Goal: Transaction & Acquisition: Register for event/course

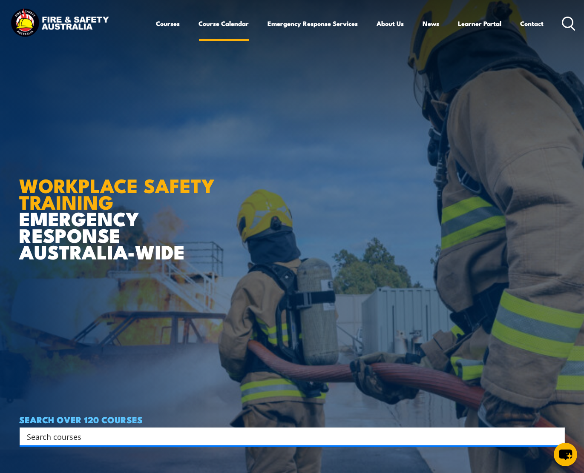
click at [223, 20] on link "Course Calendar" at bounding box center [224, 23] width 50 height 20
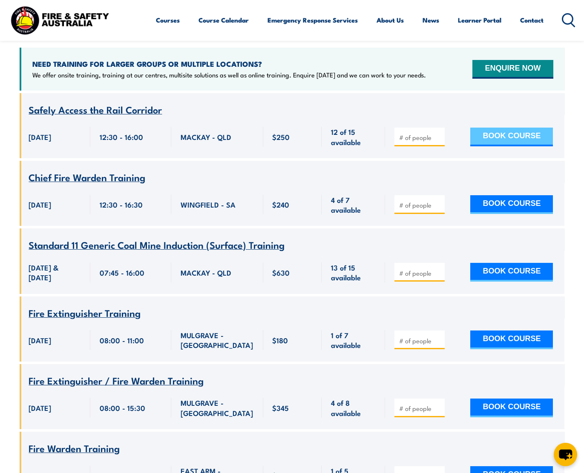
click at [520, 128] on button "BOOK COURSE" at bounding box center [511, 137] width 83 height 19
type input "1"
click at [436, 133] on input "1" at bounding box center [420, 137] width 43 height 9
click at [520, 128] on button "BOOK COURSE" at bounding box center [511, 137] width 83 height 19
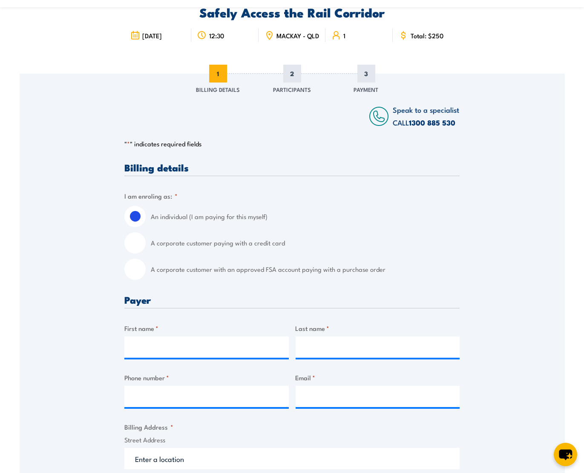
scroll to position [128, 0]
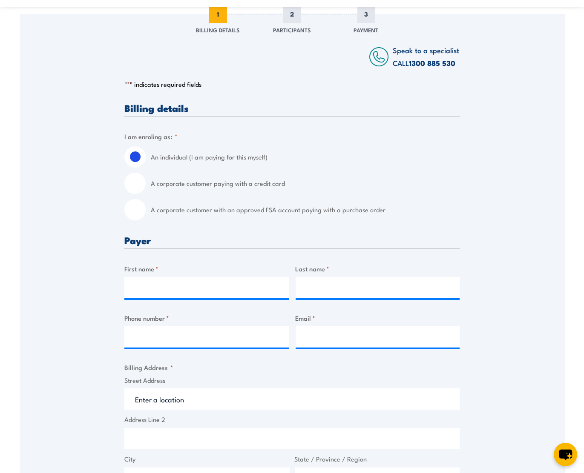
click at [134, 189] on input "A corporate customer paying with a credit card" at bounding box center [134, 183] width 21 height 21
radio input "true"
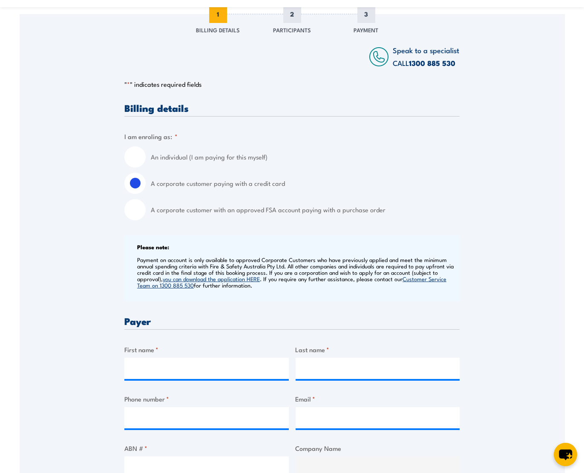
click at [133, 165] on input "An individual (I am paying for this myself)" at bounding box center [134, 156] width 21 height 21
radio input "true"
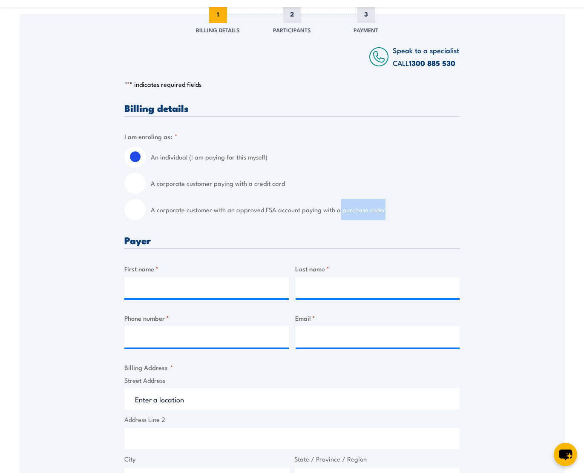
drag, startPoint x: 336, startPoint y: 217, endPoint x: 389, endPoint y: 213, distance: 53.3
click at [389, 213] on label "A corporate customer with an approved FSA account paying with a purchase order" at bounding box center [305, 209] width 309 height 21
click at [397, 168] on label "An individual (I am paying for this myself)" at bounding box center [305, 156] width 309 height 21
click at [146, 168] on input "An individual (I am paying for this myself)" at bounding box center [134, 156] width 21 height 21
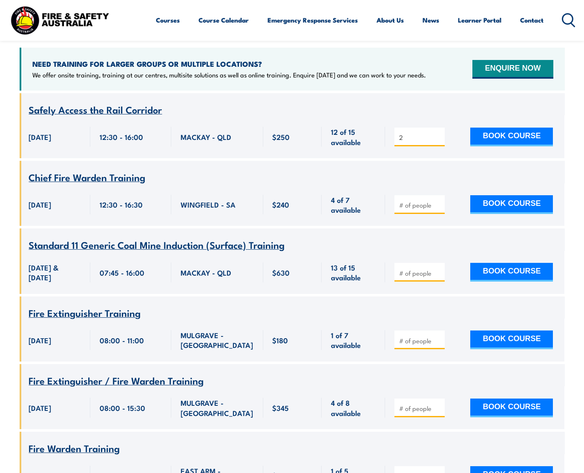
type input "2"
click at [438, 133] on input "2" at bounding box center [420, 137] width 43 height 9
click at [513, 128] on button "BOOK COURSE" at bounding box center [511, 137] width 83 height 19
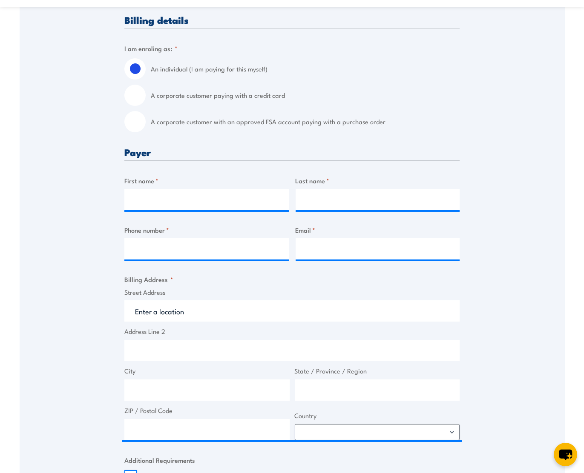
scroll to position [64, 0]
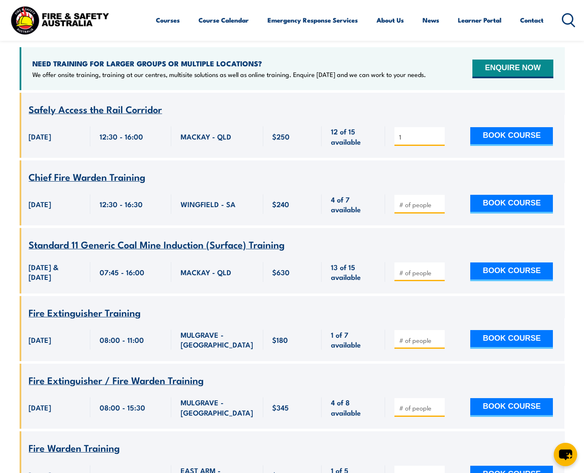
type input "1"
click at [440, 133] on input "1" at bounding box center [420, 137] width 43 height 9
click at [558, 115] on div "1 BOOK COURSE" at bounding box center [474, 136] width 179 height 43
click at [527, 127] on button "BOOK COURSE" at bounding box center [511, 136] width 83 height 19
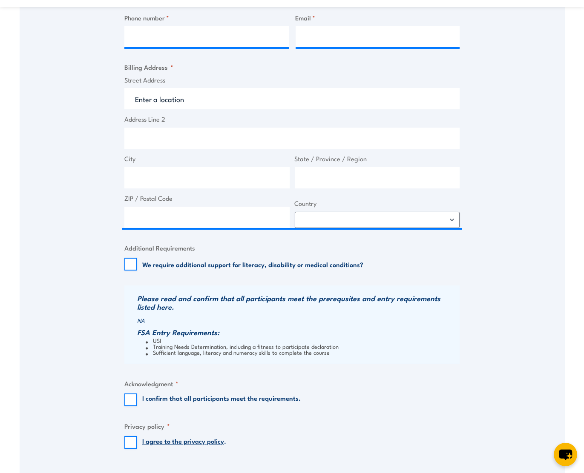
scroll to position [370, 0]
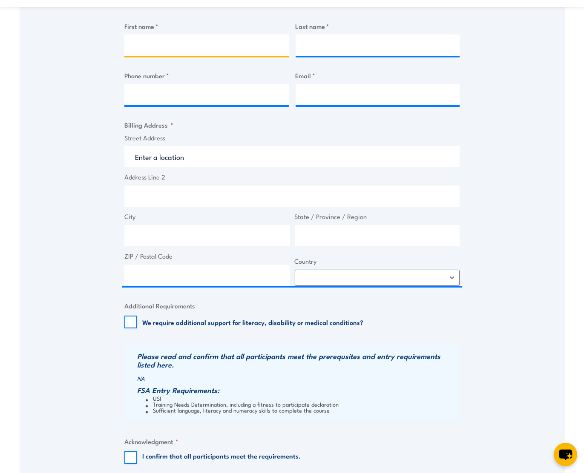
click at [186, 49] on input "First name *" at bounding box center [206, 44] width 164 height 21
type input "[PERSON_NAME]"
type input "Flood"
type input "0428493771"
type input "[PERSON_NAME][EMAIL_ADDRESS][DOMAIN_NAME]"
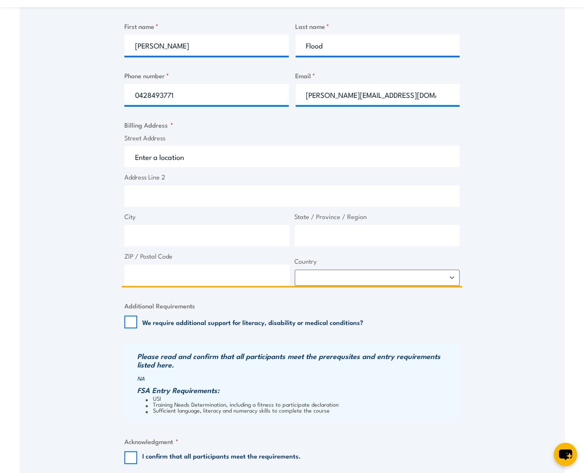
click at [170, 160] on input "Street Address" at bounding box center [291, 156] width 335 height 21
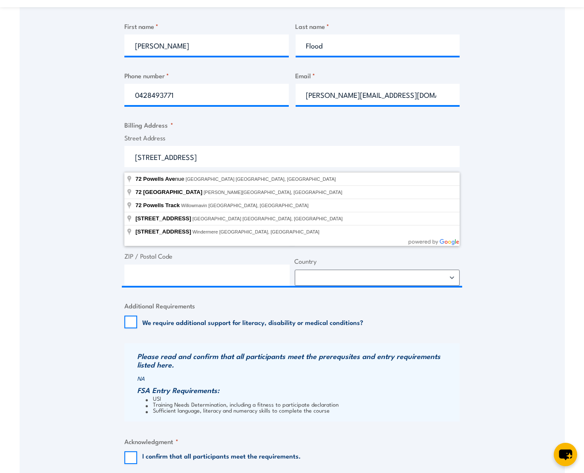
type input "72 Powells Avenue, East Bendigo VIC, Australia"
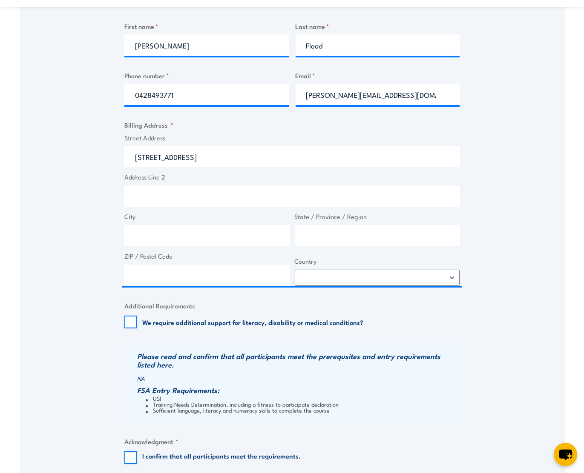
type input "72 Powells Ave"
type input "East Bendigo"
type input "Victoria"
type input "3550"
select select "Australia"
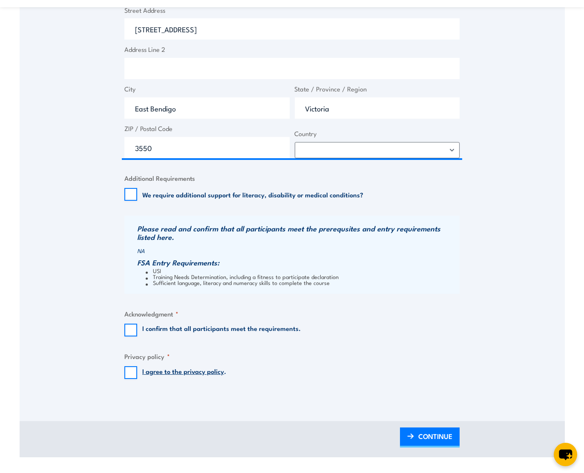
scroll to position [626, 0]
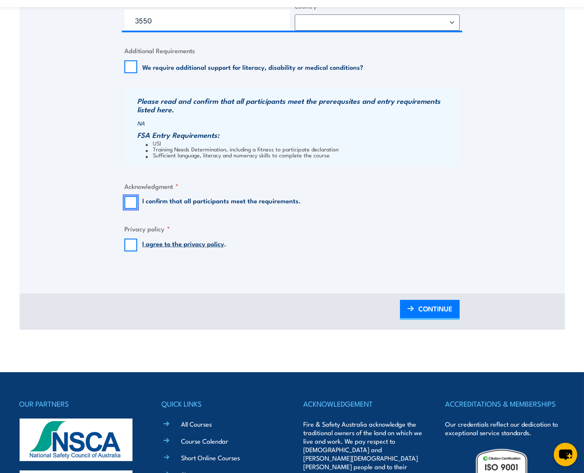
drag, startPoint x: 135, startPoint y: 203, endPoint x: 139, endPoint y: 207, distance: 5.5
click at [135, 203] on input "I confirm that all participants meet the requirements." at bounding box center [130, 202] width 13 height 13
checkbox input "true"
click at [129, 249] on input "I agree to the privacy policy ." at bounding box center [130, 245] width 13 height 13
checkbox input "true"
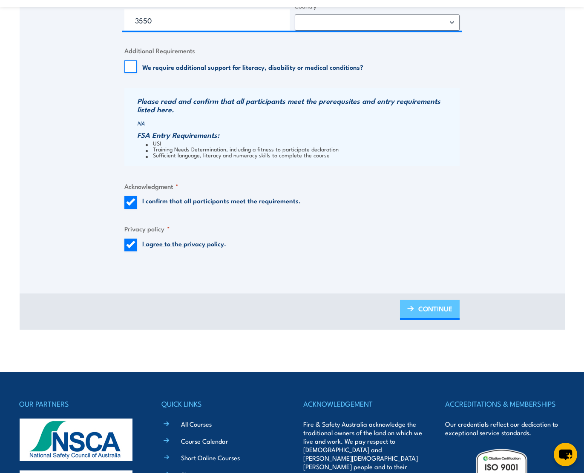
click at [435, 315] on span "CONTINUE" at bounding box center [435, 309] width 34 height 23
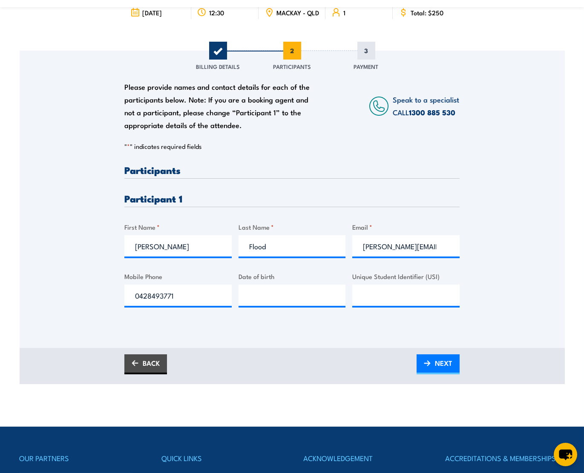
scroll to position [128, 0]
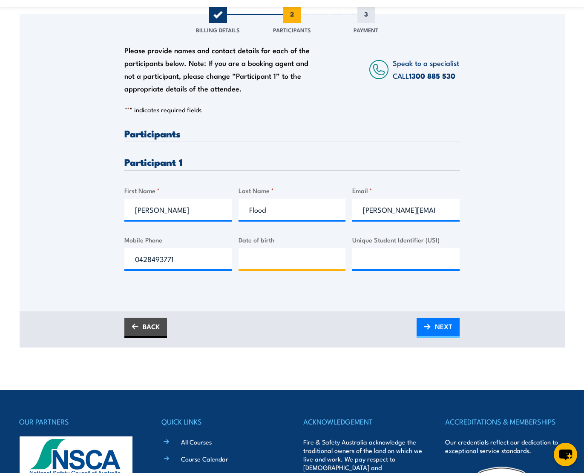
type input "__/__/____"
click at [266, 264] on input "__/__/____" at bounding box center [291, 258] width 107 height 21
click at [437, 333] on span "NEXT" at bounding box center [443, 326] width 17 height 23
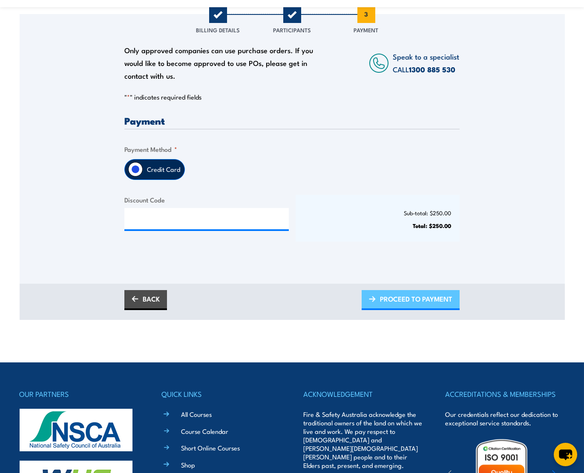
click at [403, 304] on span "PROCEED TO PAYMENT" at bounding box center [416, 299] width 72 height 23
